Goal: Find specific page/section: Find specific page/section

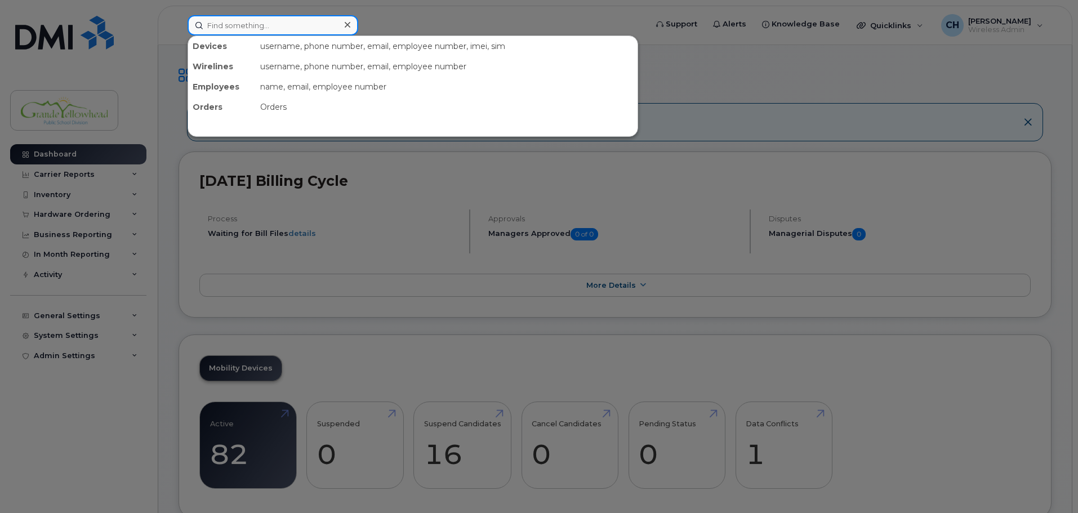
click at [218, 28] on input at bounding box center [273, 25] width 171 height 20
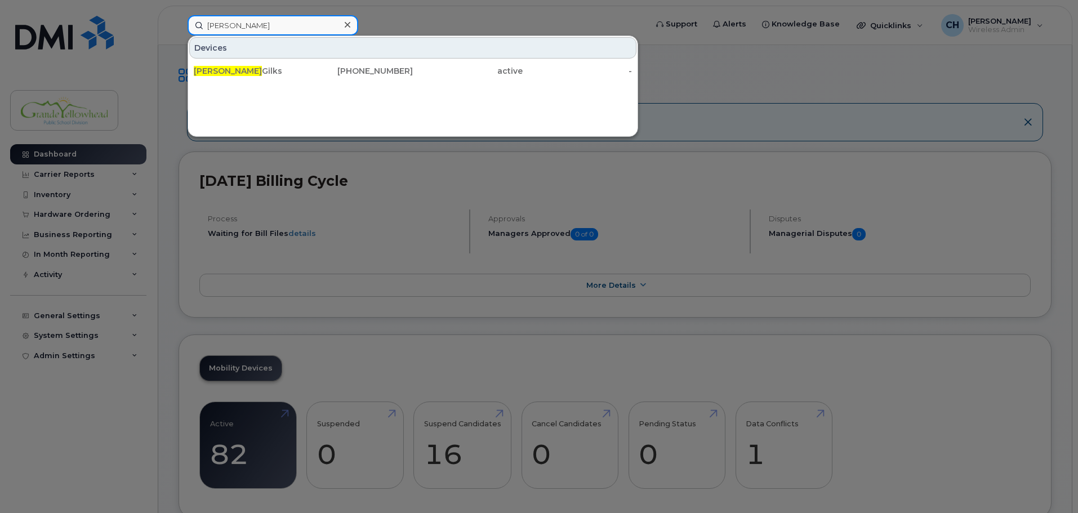
type input "kandis"
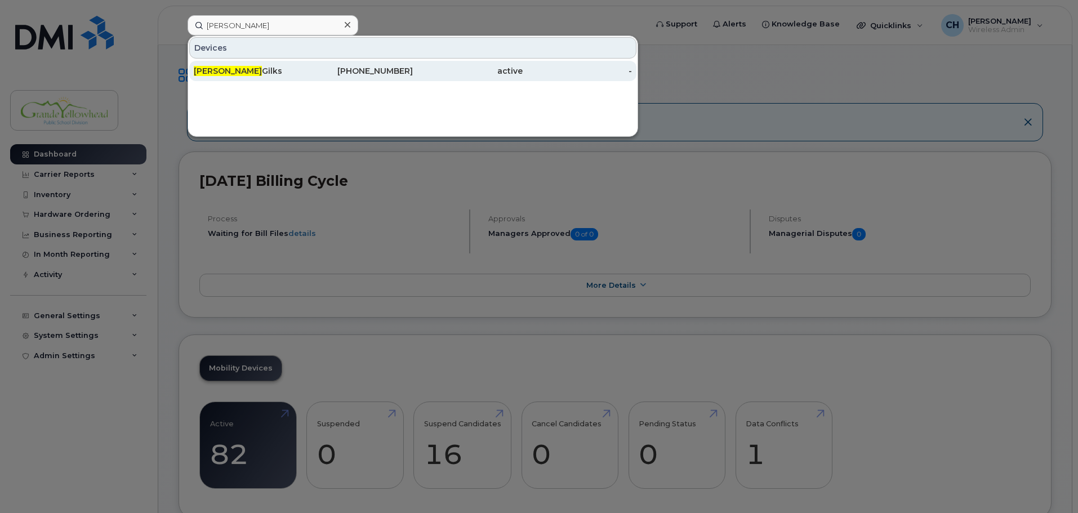
click at [253, 66] on div "Kandis Gilks" at bounding box center [249, 70] width 110 height 11
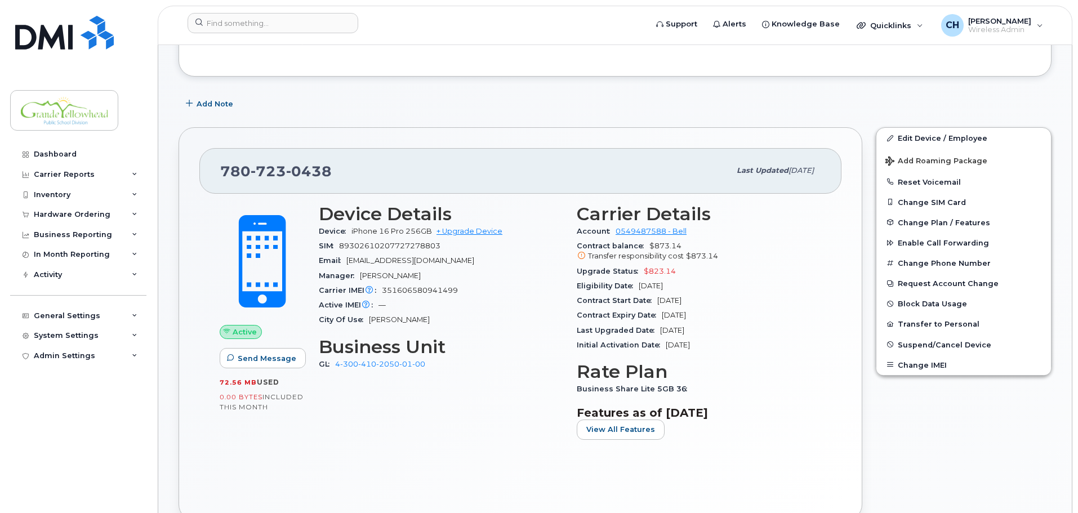
scroll to position [169, 0]
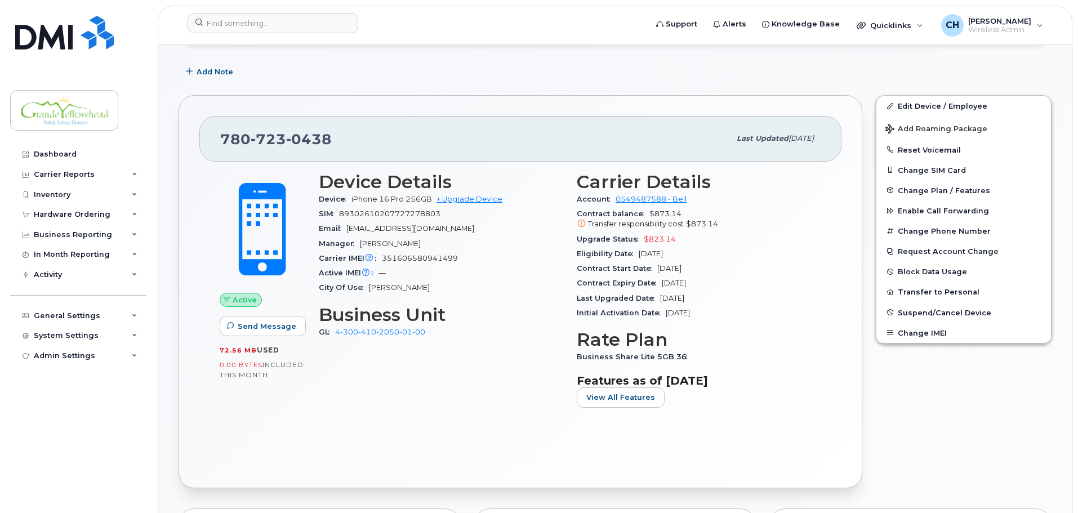
click at [583, 223] on icon at bounding box center [581, 223] width 7 height 7
click at [650, 217] on div "Contract balance $873.14 Transfer responsibility cost $873.14" at bounding box center [699, 219] width 245 height 25
drag, startPoint x: 651, startPoint y: 217, endPoint x: 701, endPoint y: 217, distance: 50.7
click at [699, 217] on div "Contract balance $873.14 Transfer responsibility cost $873.14" at bounding box center [699, 219] width 245 height 25
click at [743, 211] on div "Contract balance $873.14 Transfer responsibility cost $873.14" at bounding box center [699, 219] width 245 height 25
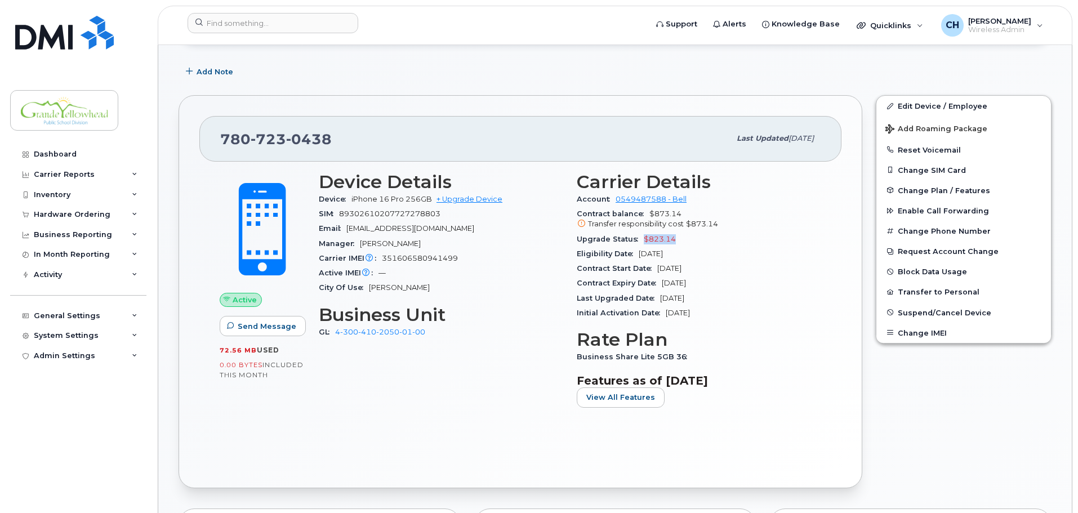
drag, startPoint x: 641, startPoint y: 241, endPoint x: 676, endPoint y: 241, distance: 34.9
click at [676, 241] on div "Upgrade Status $823.14" at bounding box center [699, 239] width 245 height 15
click at [743, 248] on div "Eligibility Date [DATE]" at bounding box center [699, 254] width 245 height 15
drag, startPoint x: 647, startPoint y: 213, endPoint x: 681, endPoint y: 218, distance: 34.2
click at [680, 218] on div "Contract balance $873.14 Transfer responsibility cost $873.14" at bounding box center [699, 219] width 245 height 25
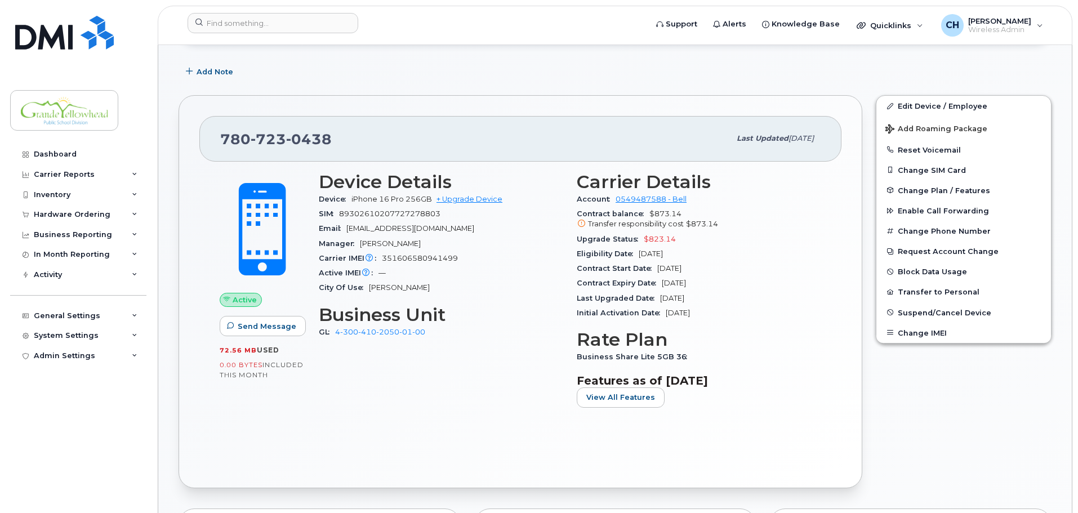
click at [713, 226] on span "$873.14" at bounding box center [702, 224] width 32 height 8
drag, startPoint x: 649, startPoint y: 218, endPoint x: 701, endPoint y: 216, distance: 51.9
click at [691, 215] on div "Contract balance $873.14 Transfer responsibility cost $873.14" at bounding box center [699, 219] width 245 height 25
click at [733, 208] on div "Contract balance $873.14 Transfer responsibility cost $873.14" at bounding box center [699, 219] width 245 height 25
click at [827, 208] on div "Carrier Details Account 0549487588 - Bell Contract balance $873.14 Transfer res…" at bounding box center [699, 294] width 258 height 259
